Goal: Task Accomplishment & Management: Use online tool/utility

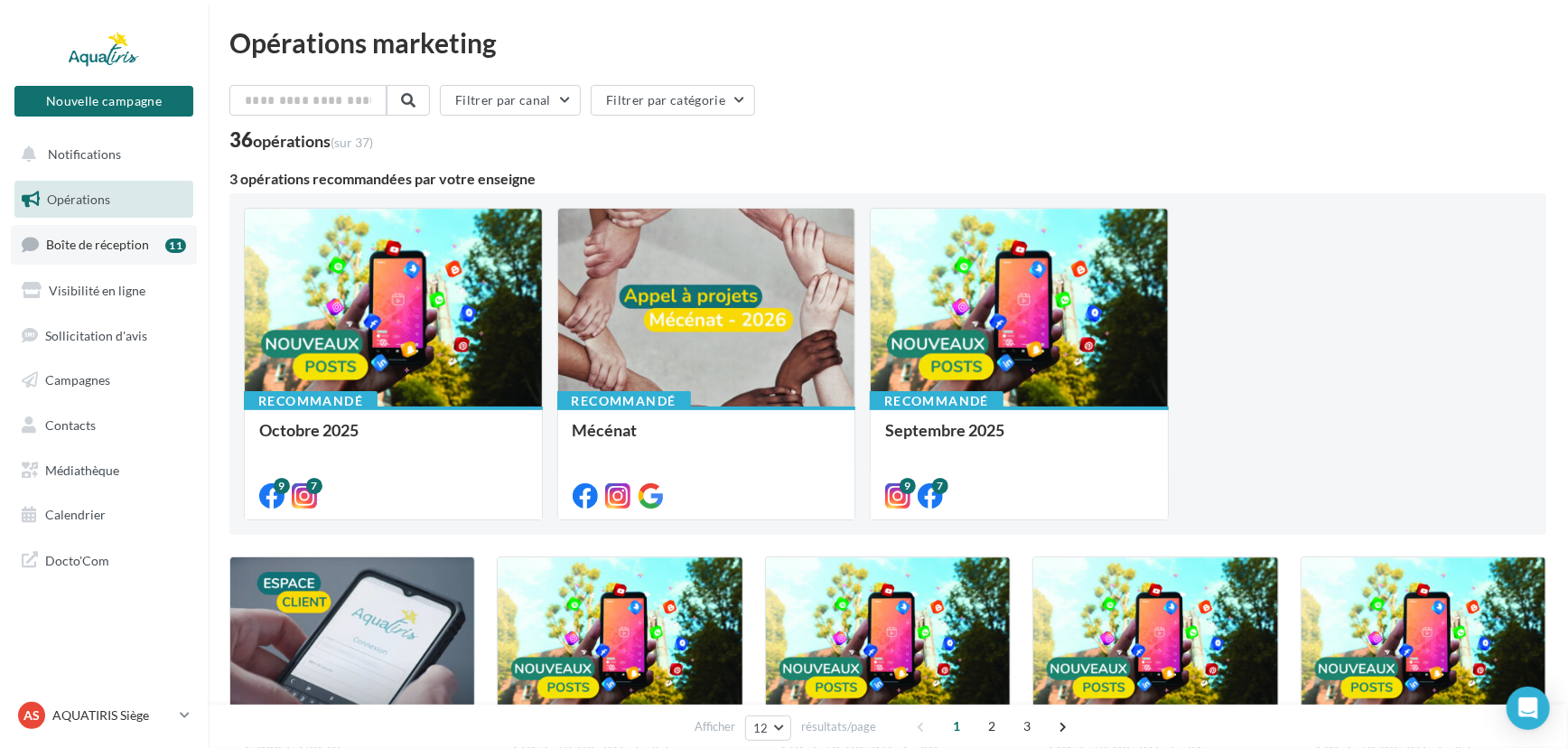
click at [153, 247] on link "Boîte de réception 11" at bounding box center [104, 245] width 186 height 39
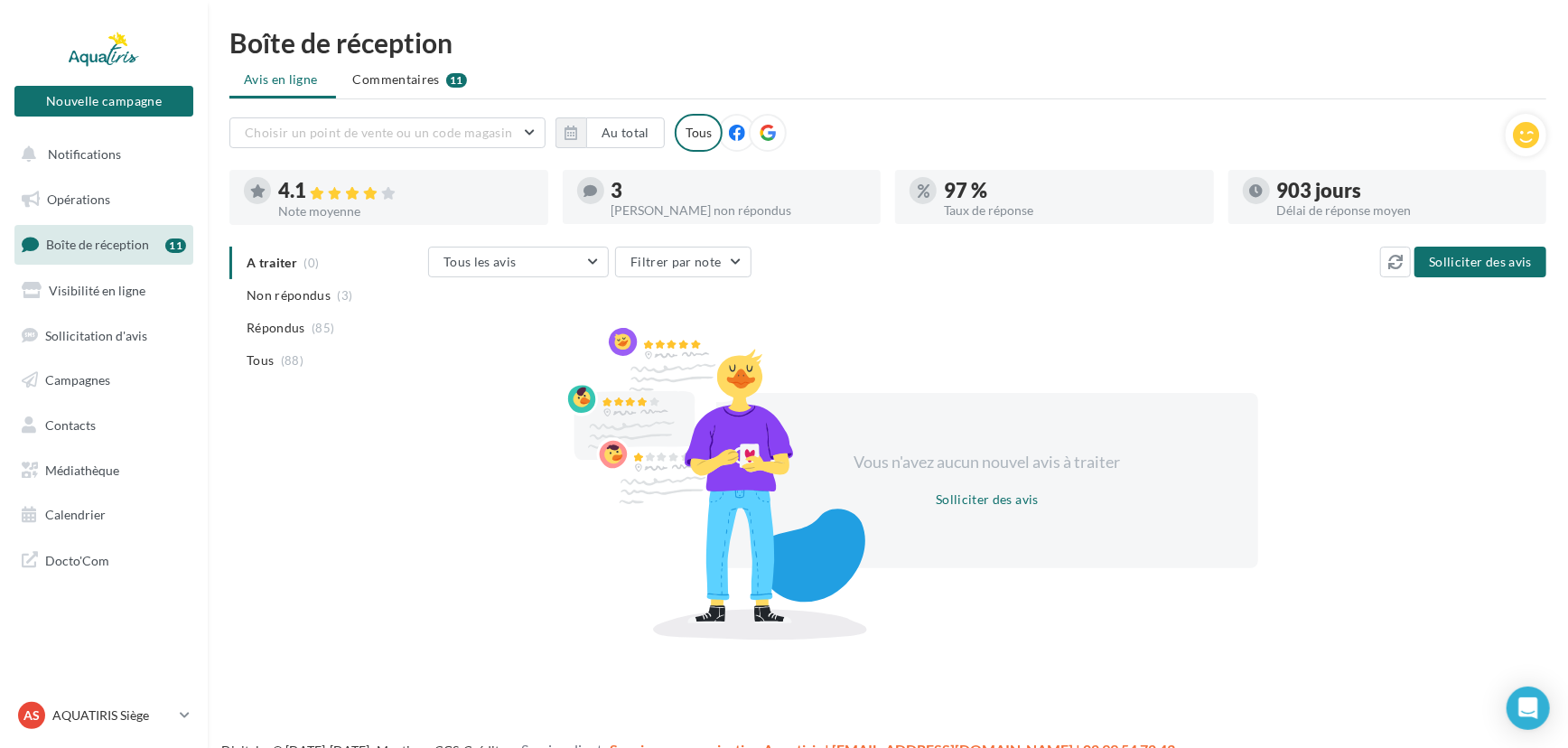
click at [767, 127] on icon at bounding box center [767, 132] width 16 height 16
click at [736, 125] on div at bounding box center [737, 132] width 38 height 38
click at [325, 301] on span "Non répondus" at bounding box center [288, 295] width 84 height 18
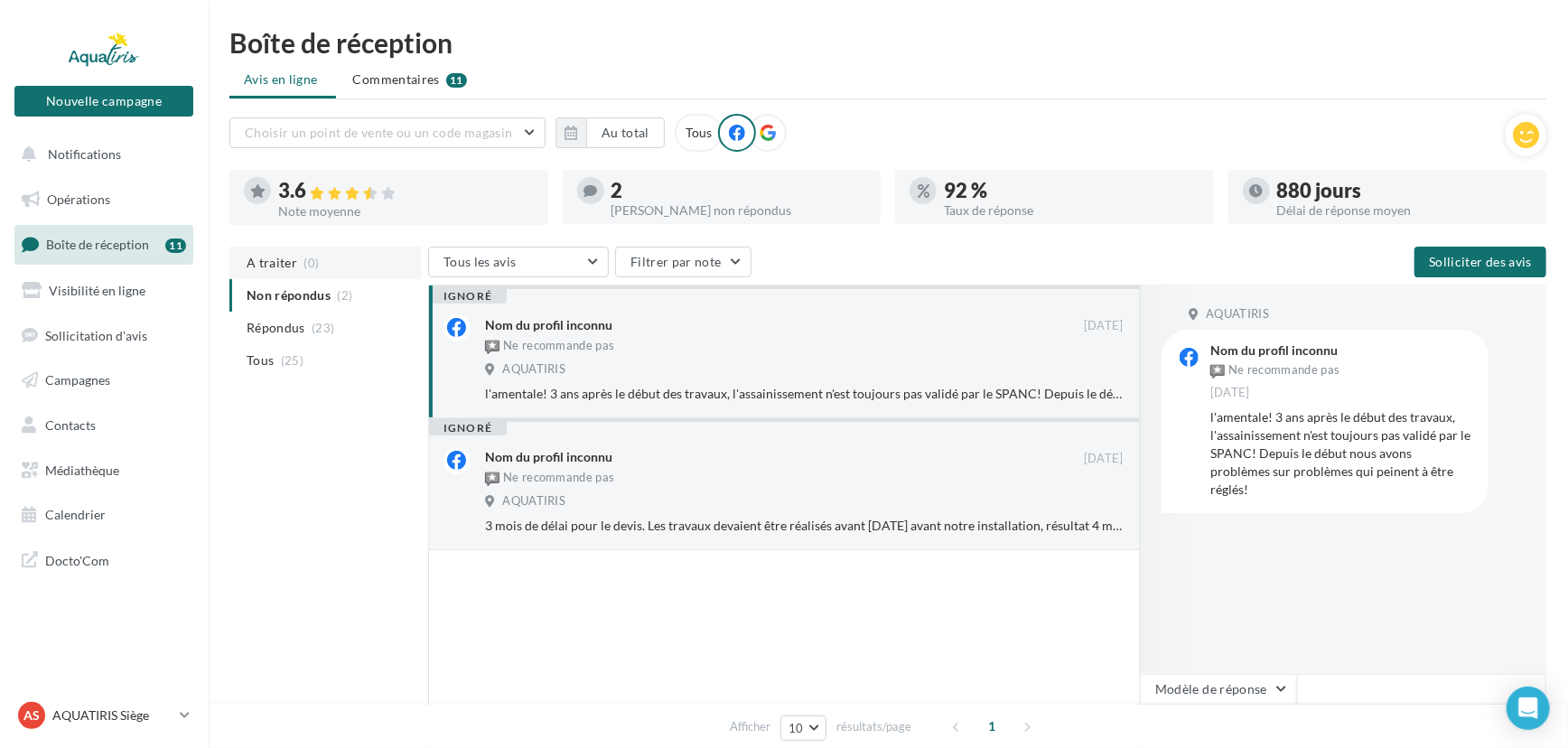
click at [272, 258] on span "A traiter" at bounding box center [272, 262] width 50 height 18
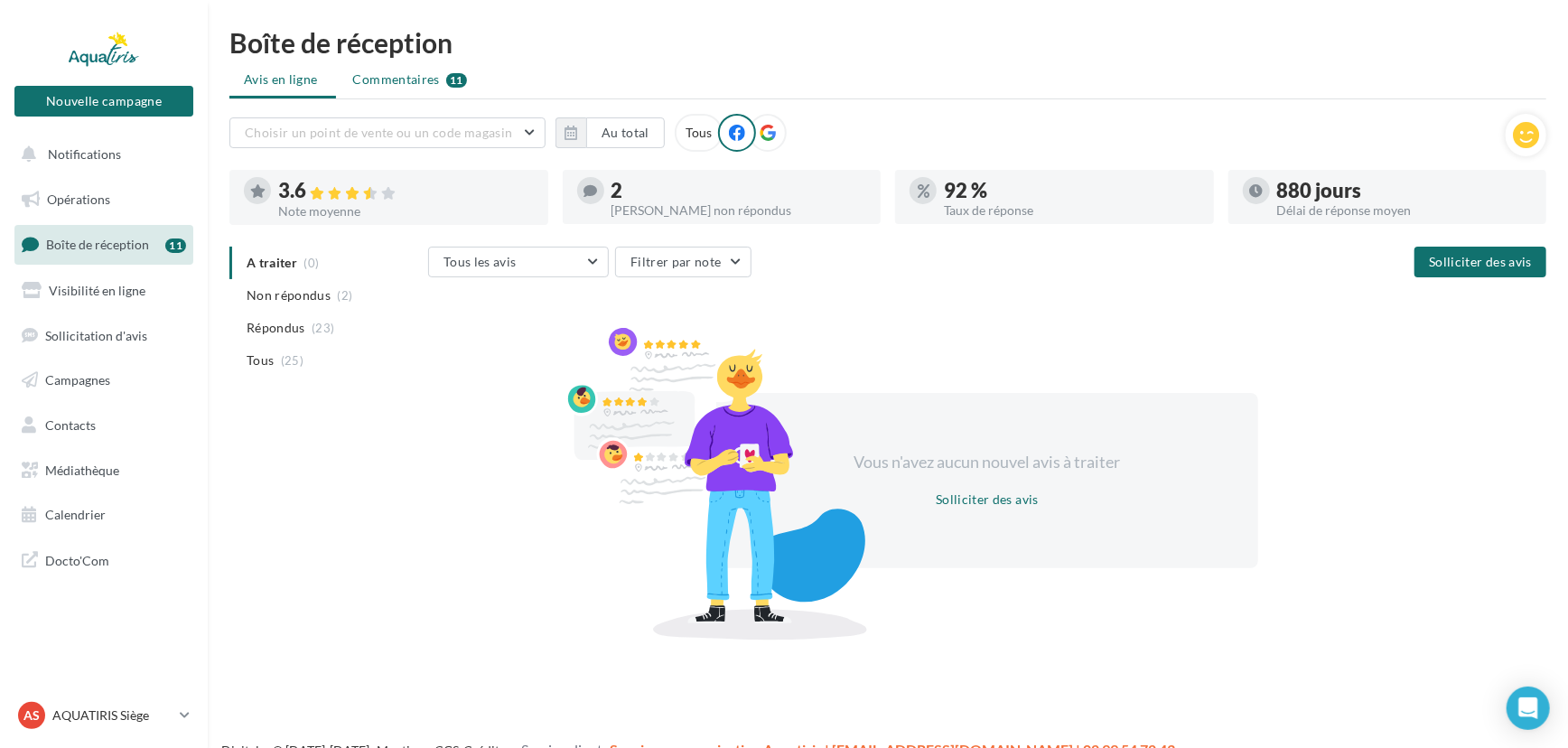
click at [392, 78] on span "Commentaires" at bounding box center [396, 79] width 86 height 18
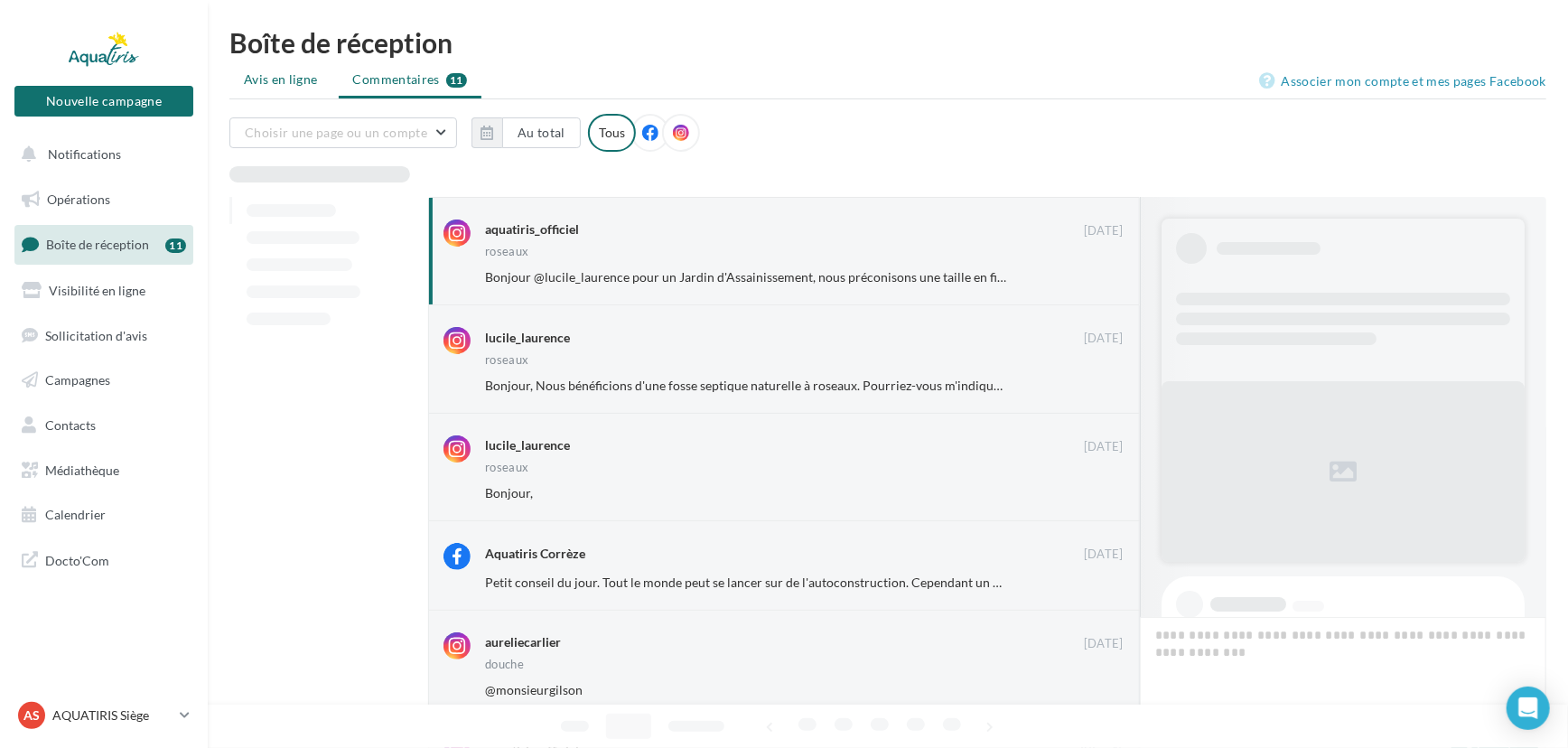
click at [267, 80] on span "Avis en ligne" at bounding box center [281, 79] width 74 height 18
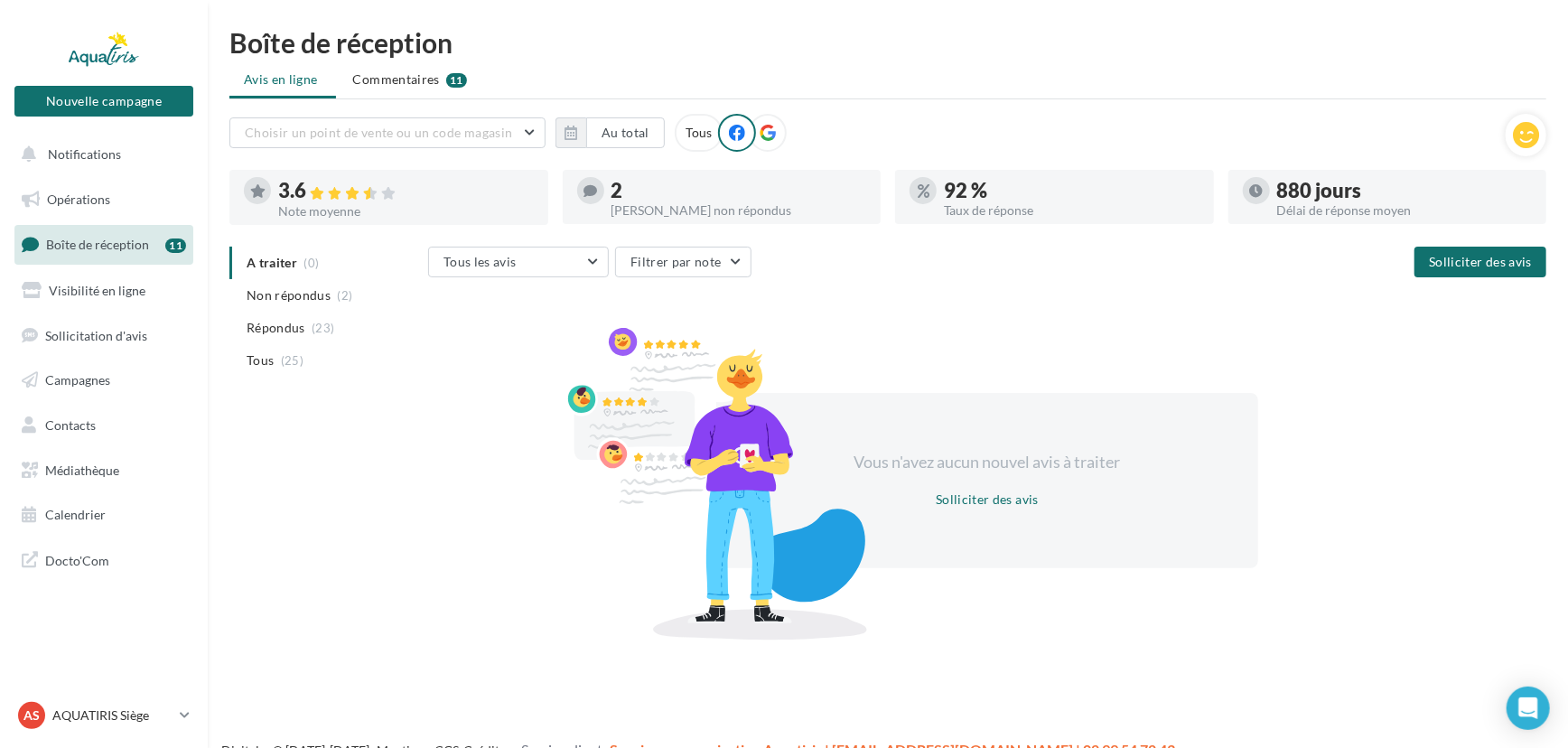
click at [767, 122] on div at bounding box center [767, 132] width 38 height 38
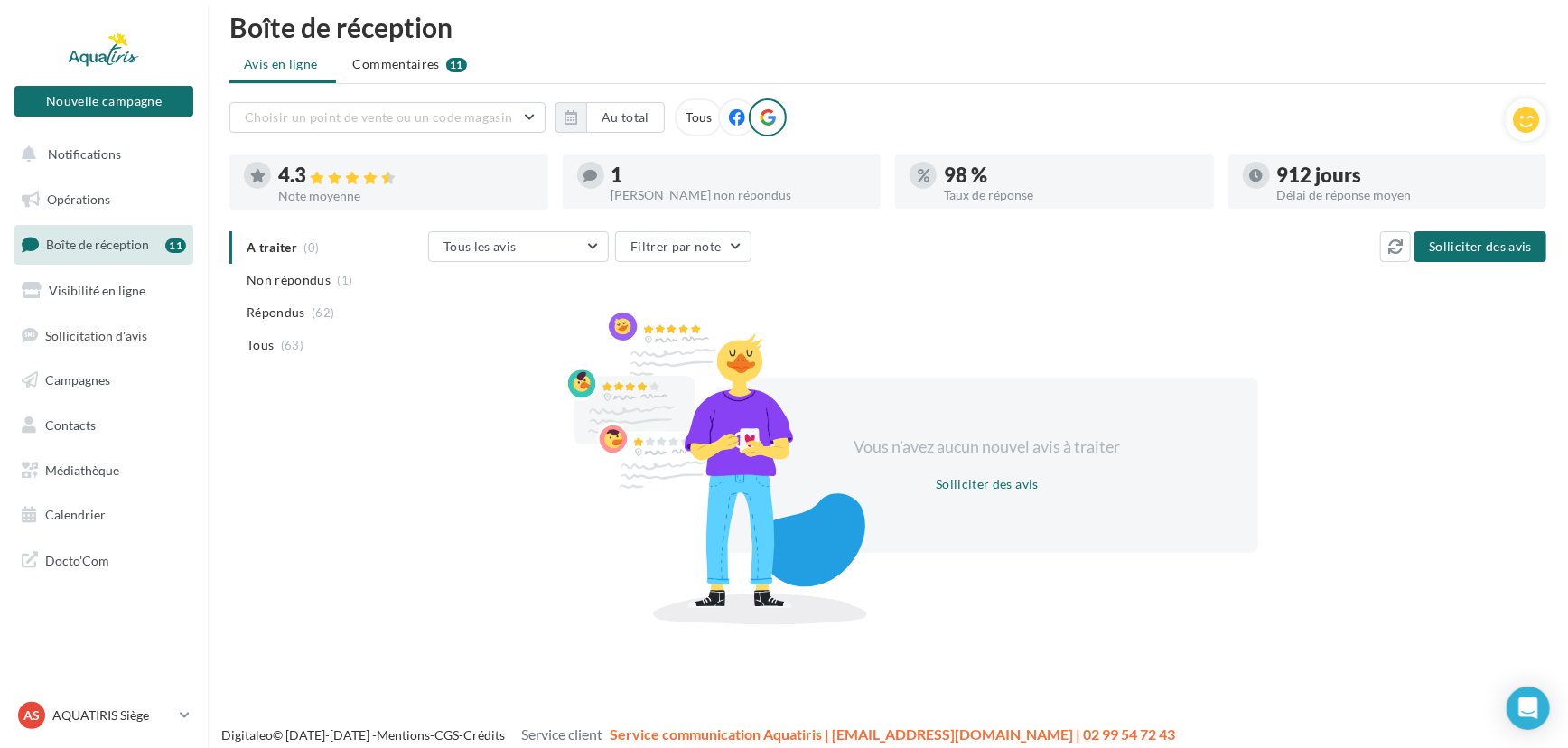
scroll to position [28, 0]
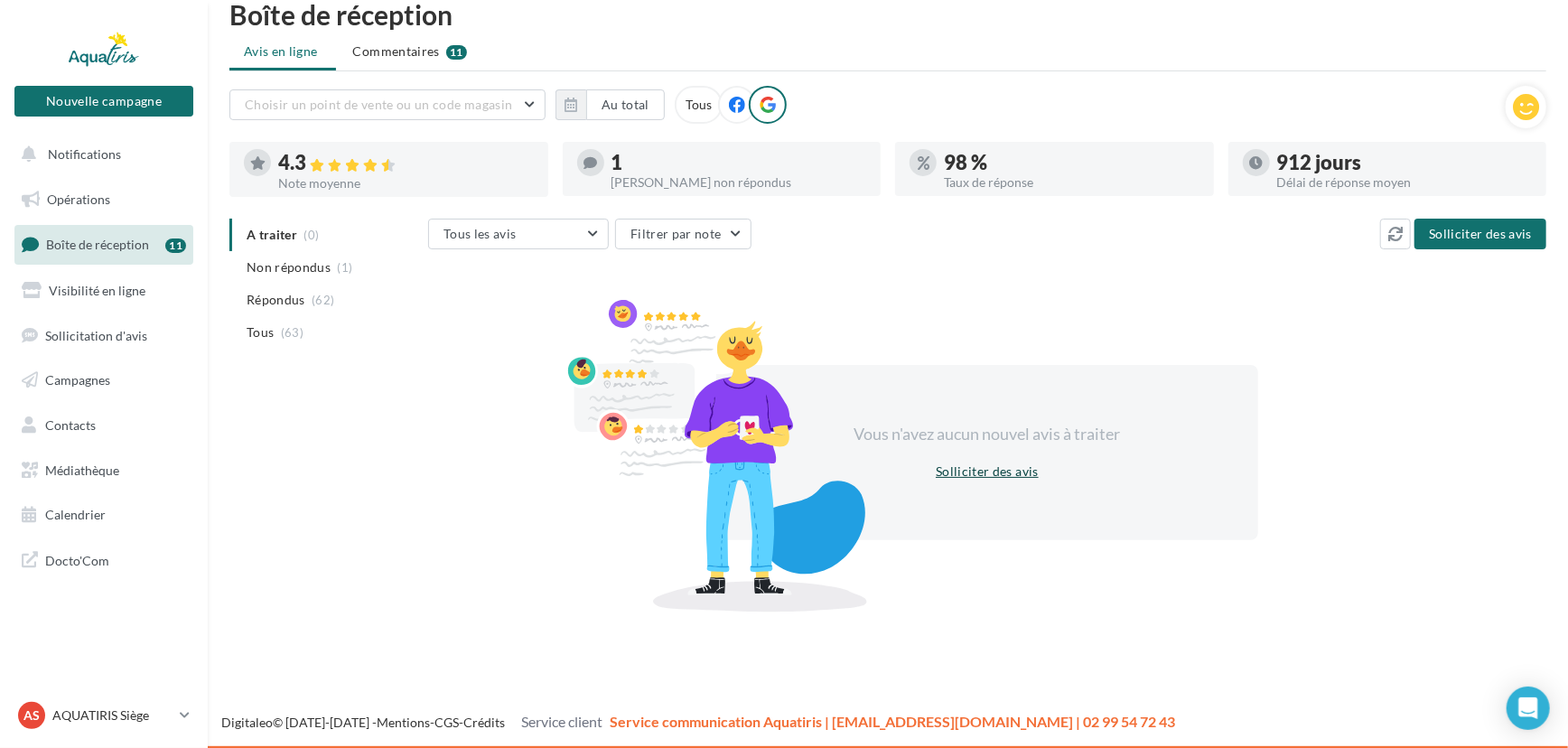
click at [1017, 464] on button "Solliciter des avis" at bounding box center [987, 471] width 117 height 21
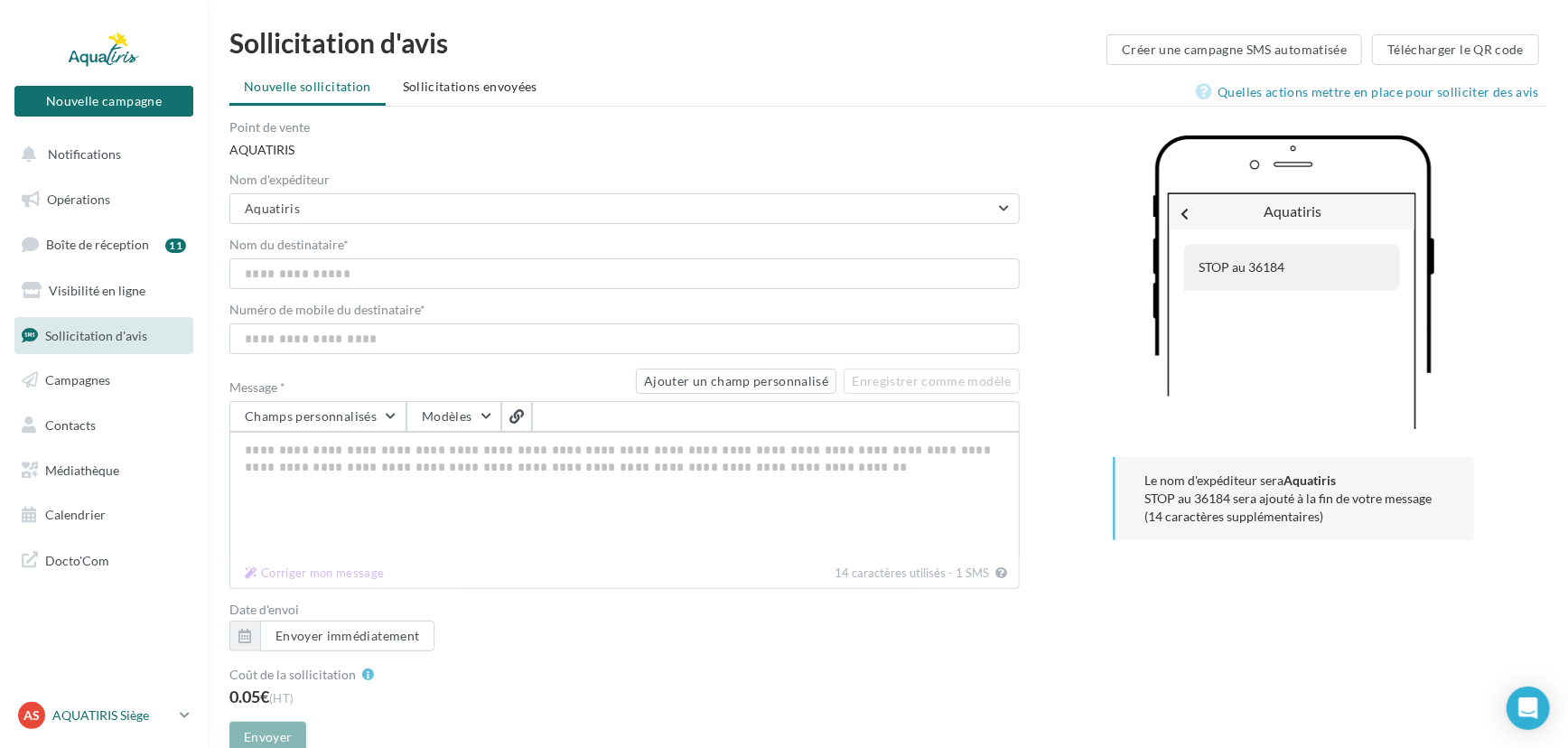
click at [102, 714] on p "AQUATIRIS Siège" at bounding box center [112, 715] width 120 height 18
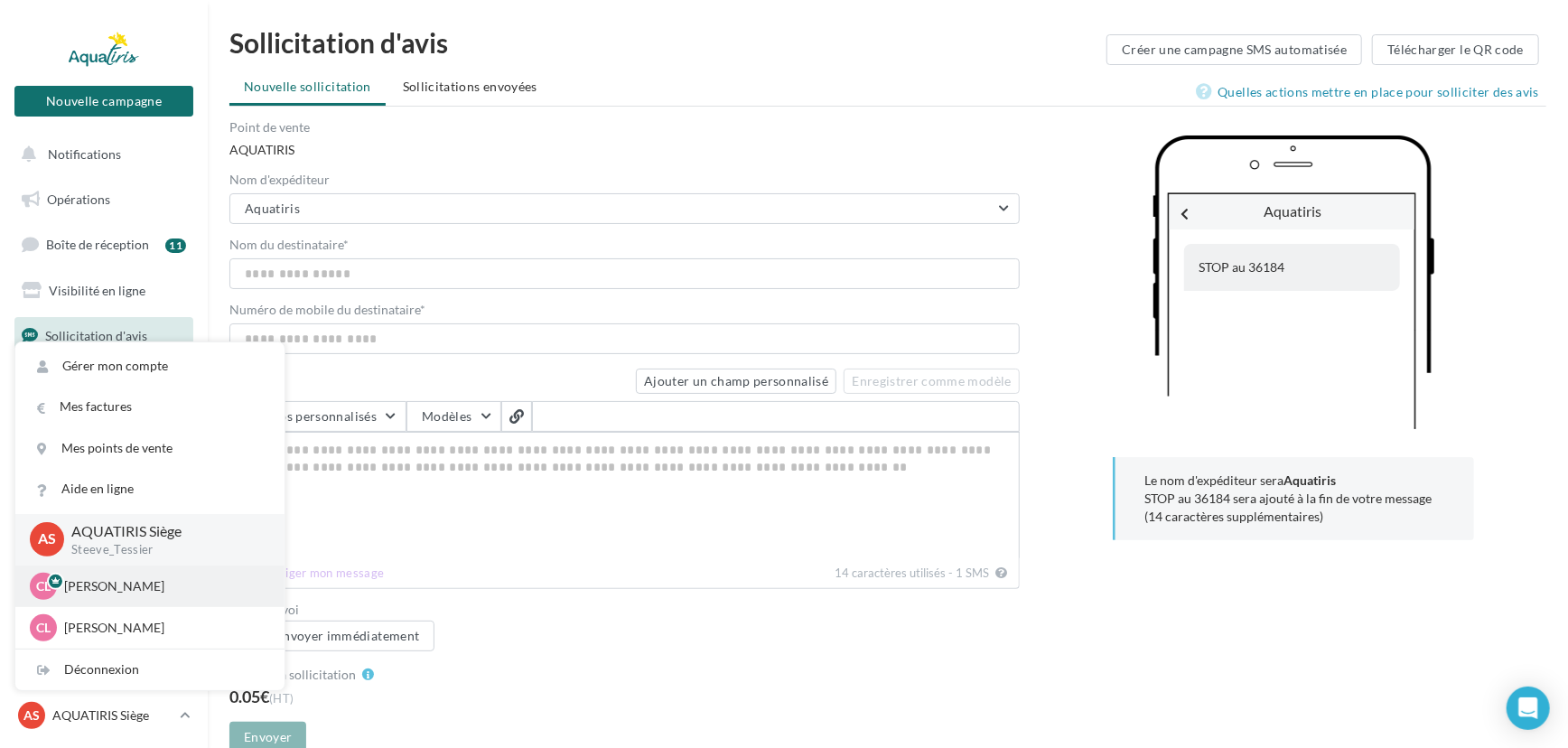
click at [106, 595] on div "CL [PERSON_NAME] [EMAIL_ADDRESS][DOMAIN_NAME]" at bounding box center [150, 586] width 240 height 27
